Goal: Task Accomplishment & Management: Manage account settings

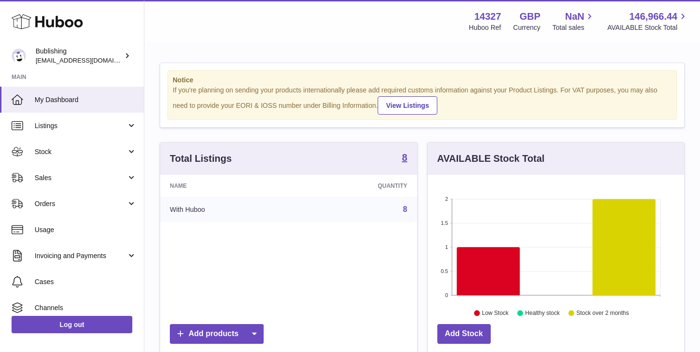
scroll to position [150, 257]
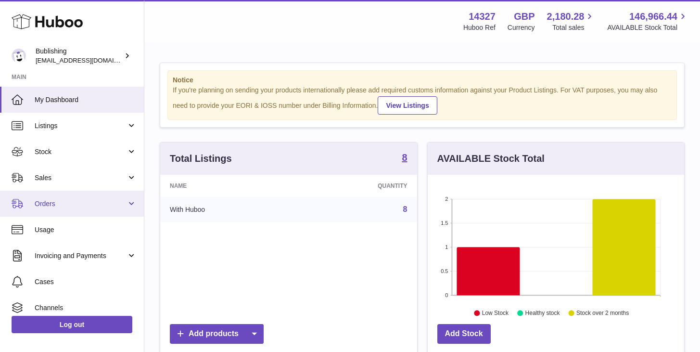
click at [57, 201] on span "Orders" at bounding box center [81, 203] width 92 height 9
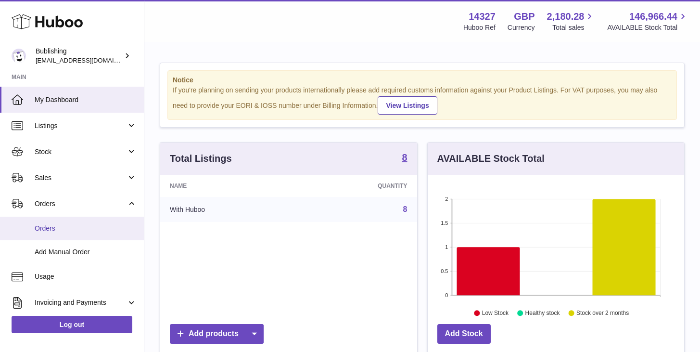
click at [53, 232] on span "Orders" at bounding box center [86, 228] width 102 height 9
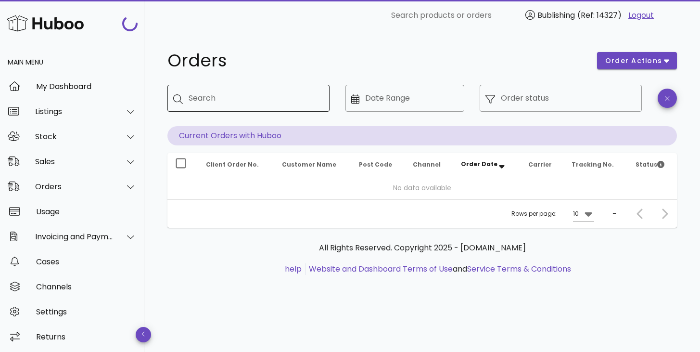
click at [282, 104] on input "Search" at bounding box center [255, 97] width 133 height 15
paste input "******"
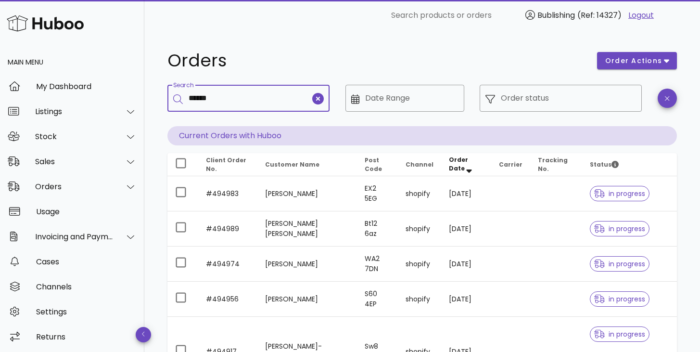
click at [191, 100] on input "******" at bounding box center [250, 97] width 122 height 15
type input "*******"
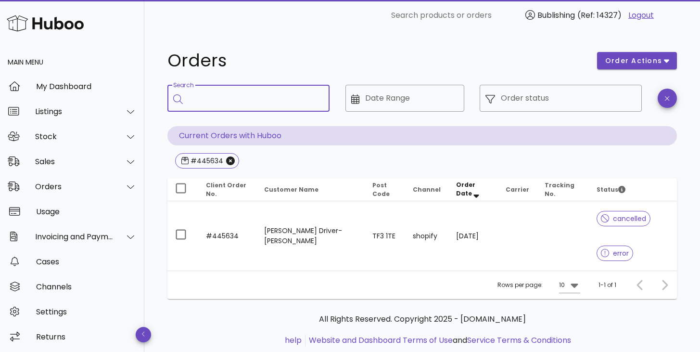
click at [254, 93] on input "Search" at bounding box center [255, 97] width 133 height 15
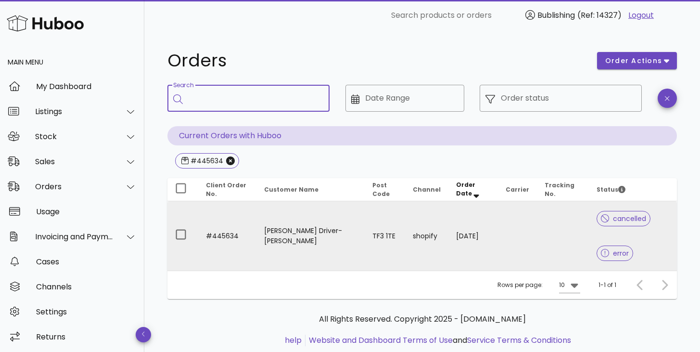
click at [365, 236] on td "TF3 1TE" at bounding box center [385, 235] width 41 height 69
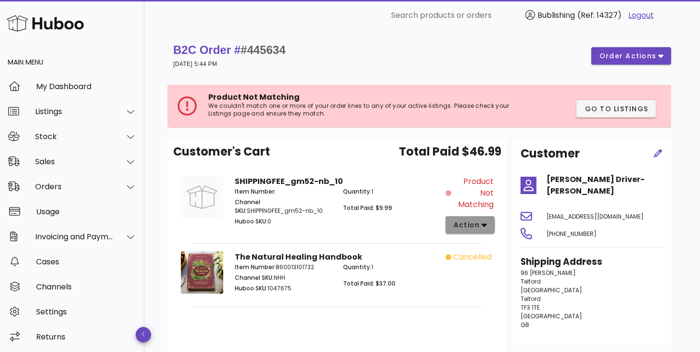
click at [479, 221] on span "action" at bounding box center [470, 225] width 34 height 10
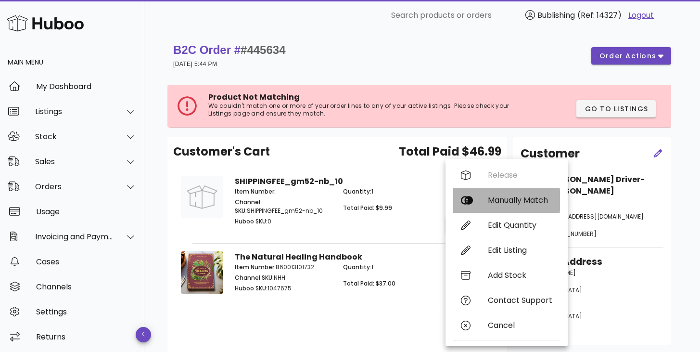
click at [510, 205] on div "Manually Match" at bounding box center [506, 200] width 107 height 25
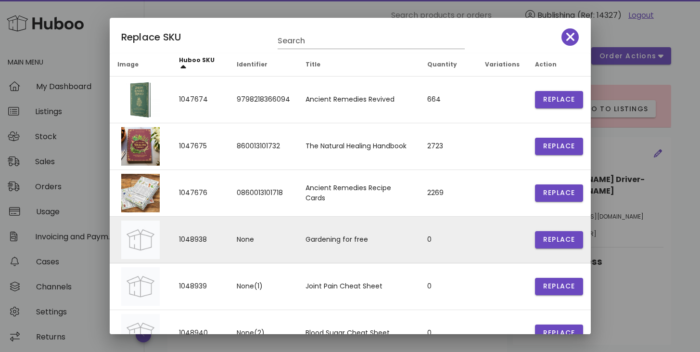
scroll to position [143, 0]
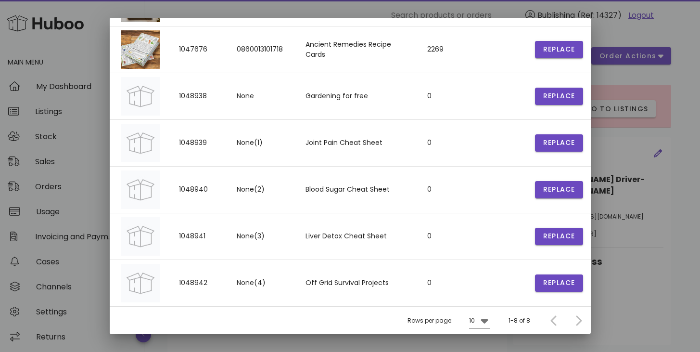
click at [571, 321] on div at bounding box center [576, 320] width 21 height 17
click at [546, 318] on div at bounding box center [556, 320] width 21 height 17
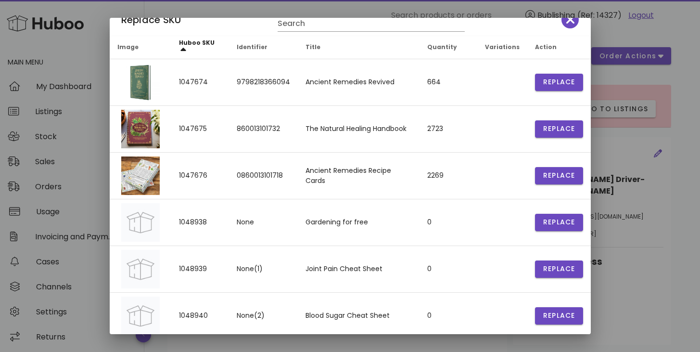
scroll to position [0, 0]
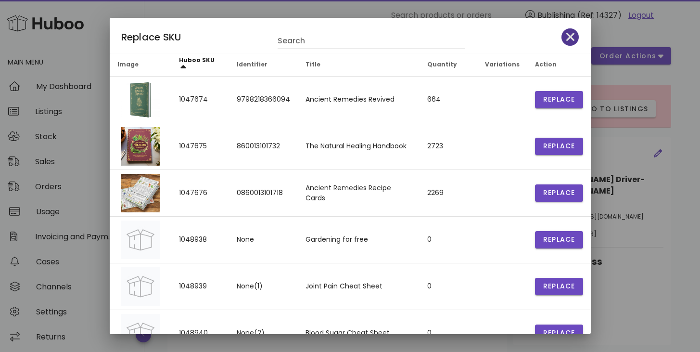
click at [562, 39] on span "button" at bounding box center [570, 36] width 17 height 13
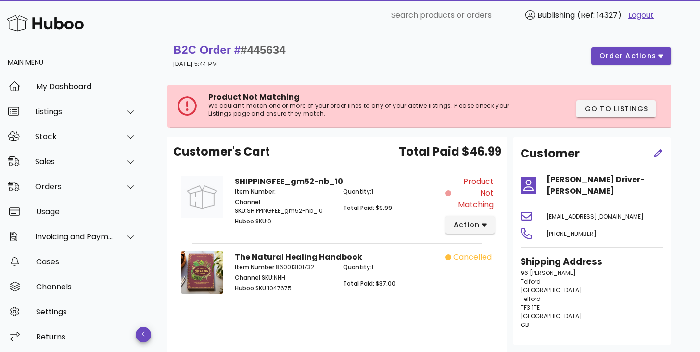
click at [428, 270] on p "Quantity: 1" at bounding box center [391, 267] width 97 height 9
click at [466, 263] on div "cancelled" at bounding box center [473, 273] width 54 height 57
click at [460, 259] on span "cancelled" at bounding box center [472, 257] width 39 height 12
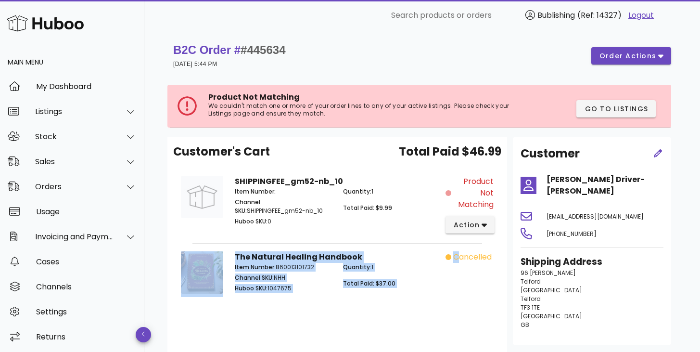
click at [460, 259] on span "cancelled" at bounding box center [472, 257] width 39 height 12
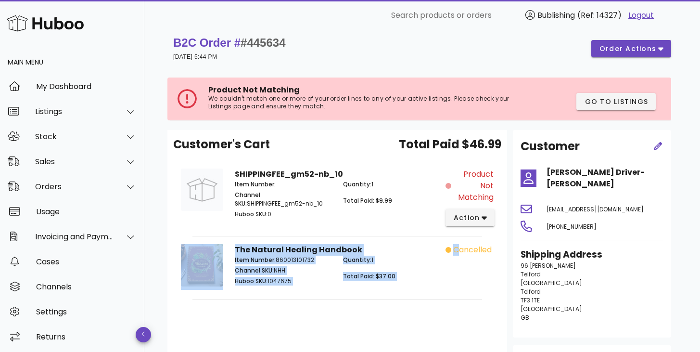
scroll to position [18, 0]
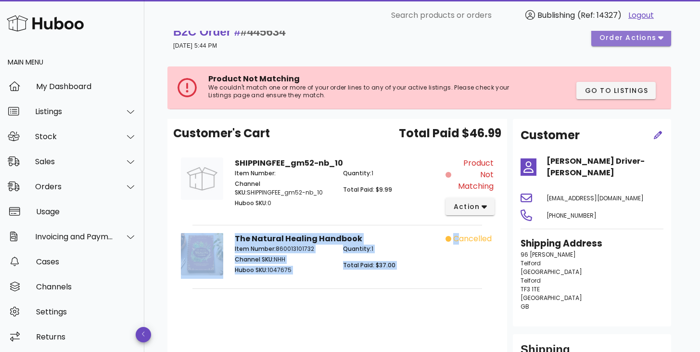
click at [652, 40] on span "order actions" at bounding box center [628, 38] width 58 height 10
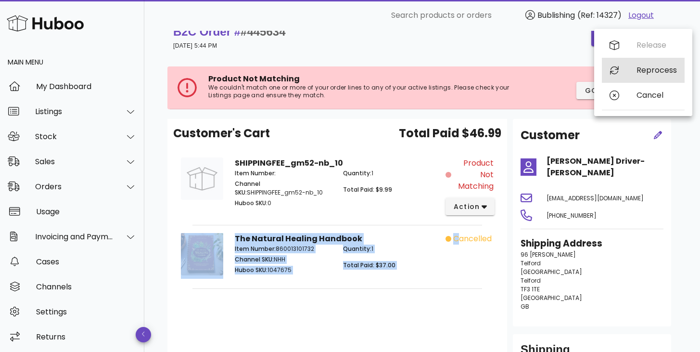
click at [661, 69] on div "Reprocess" at bounding box center [657, 69] width 40 height 9
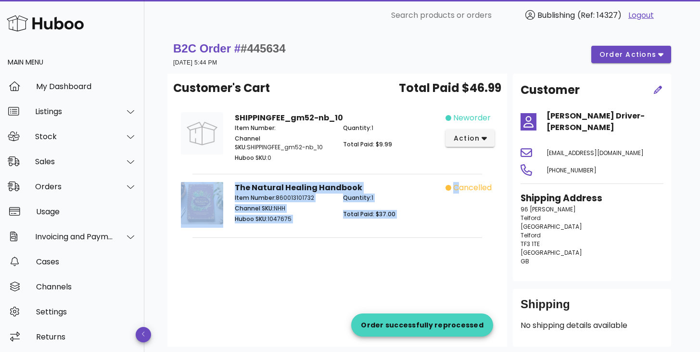
scroll to position [0, 0]
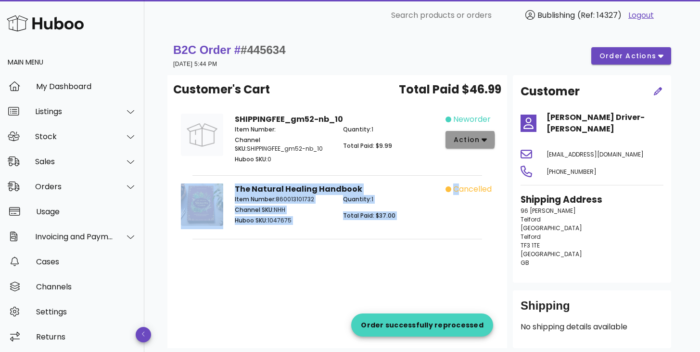
click at [487, 141] on button "action" at bounding box center [471, 139] width 50 height 17
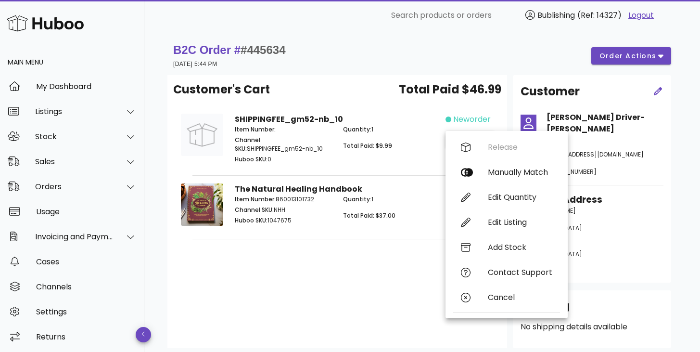
click at [413, 141] on p "Total Paid: $9.99" at bounding box center [391, 145] width 97 height 9
